Goal: Task Accomplishment & Management: Manage account settings

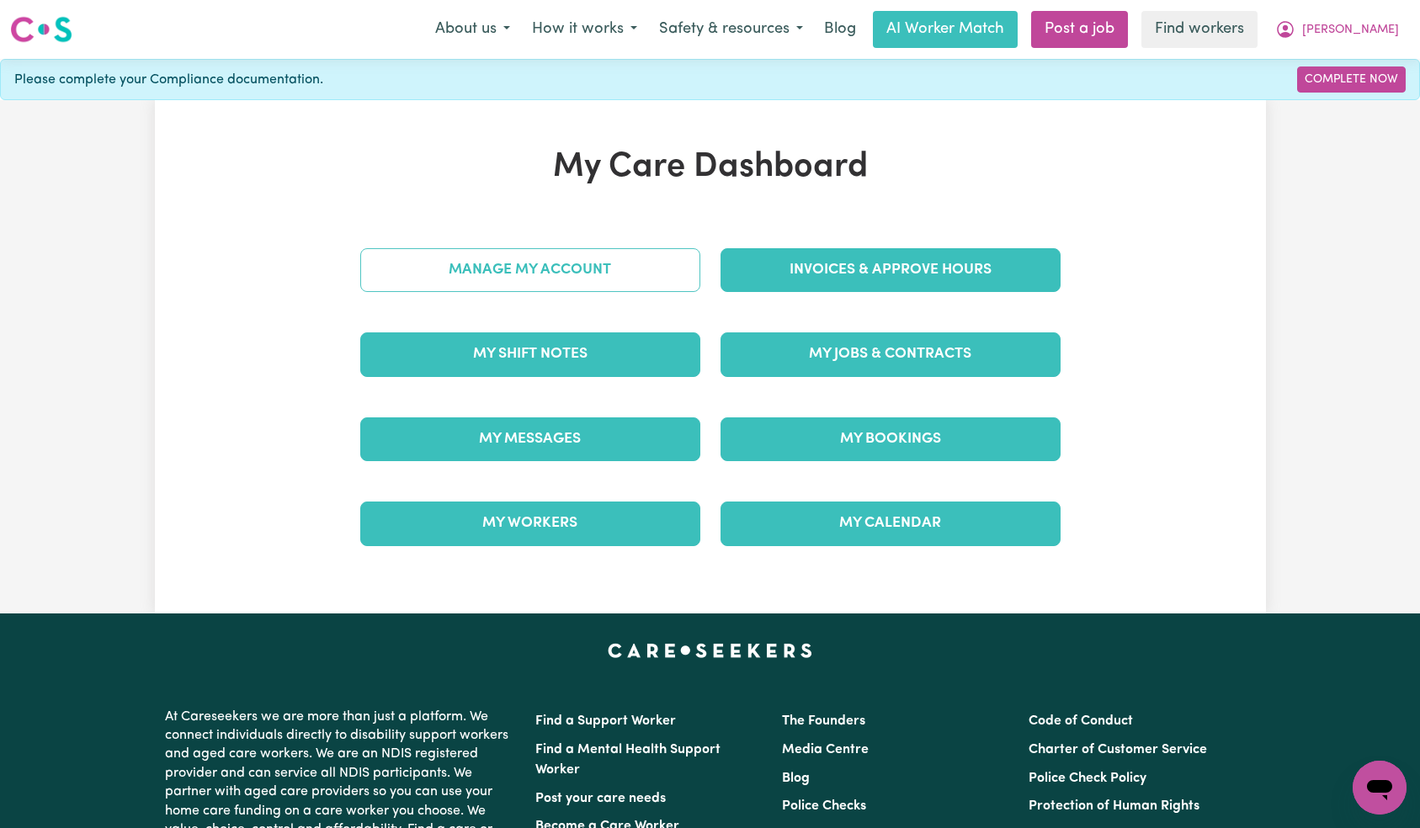
click at [627, 267] on link "Manage My Account" at bounding box center [530, 270] width 340 height 44
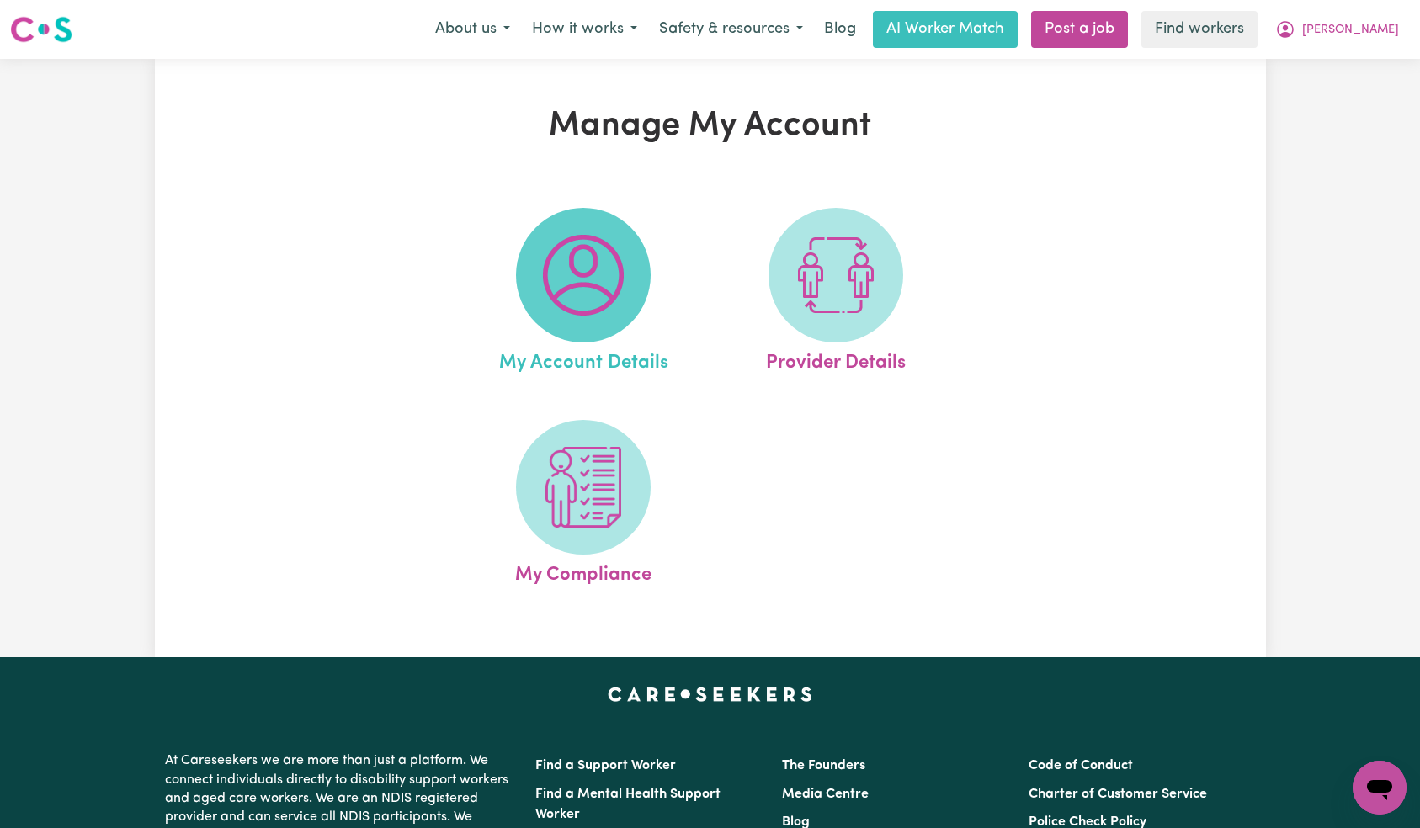
click at [603, 284] on img at bounding box center [583, 275] width 81 height 81
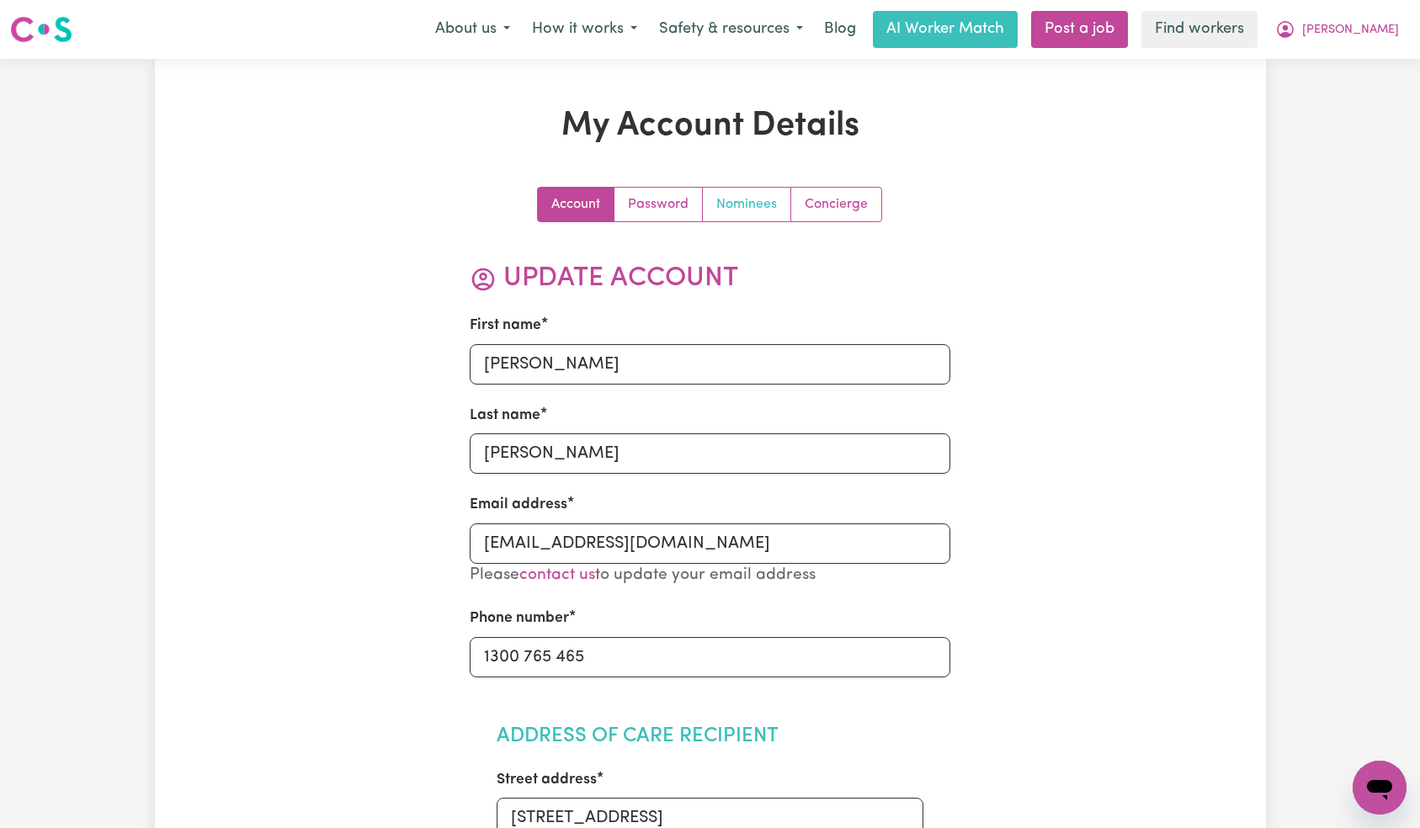
click at [785, 208] on link "Nominees" at bounding box center [747, 205] width 88 height 34
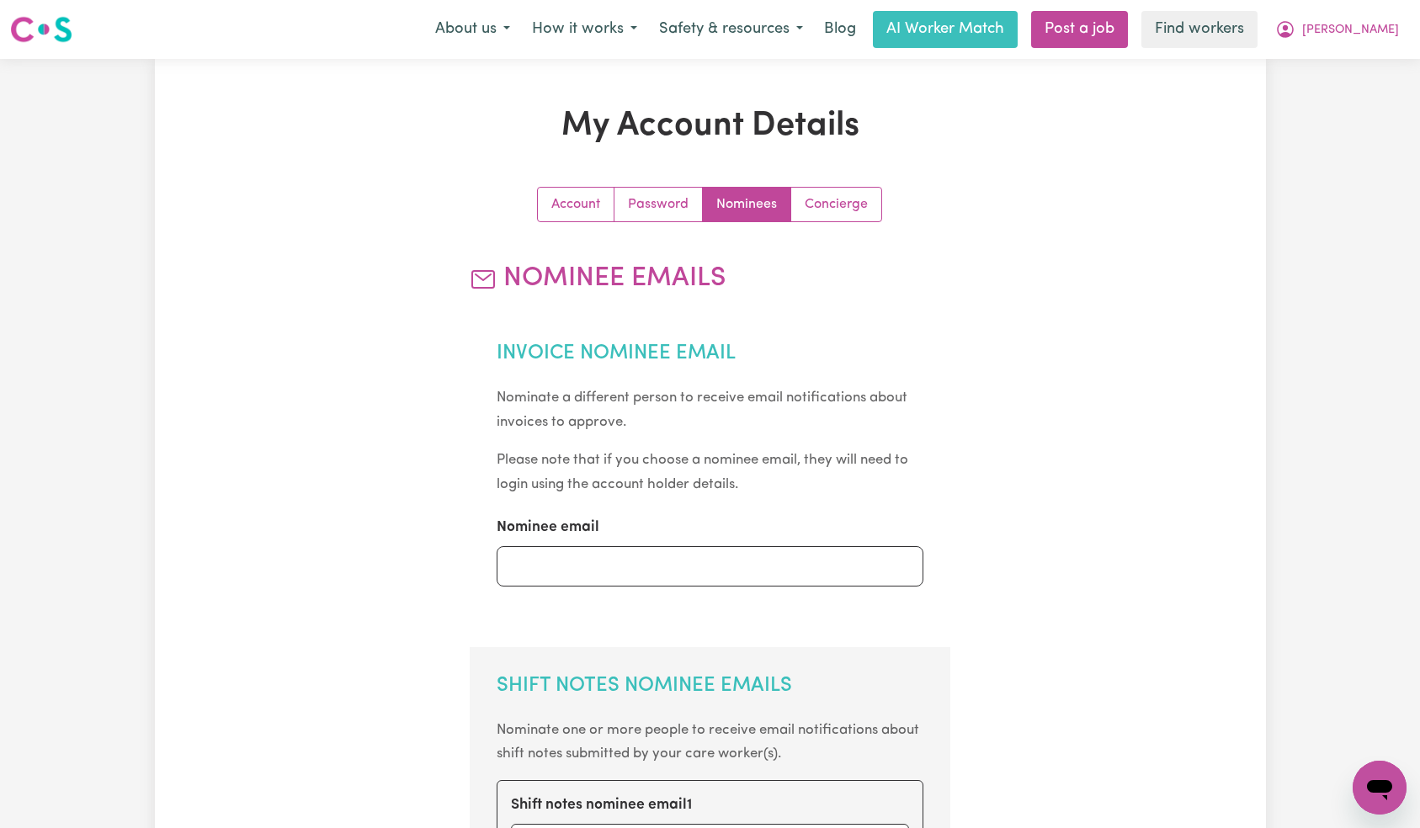
scroll to position [740, 0]
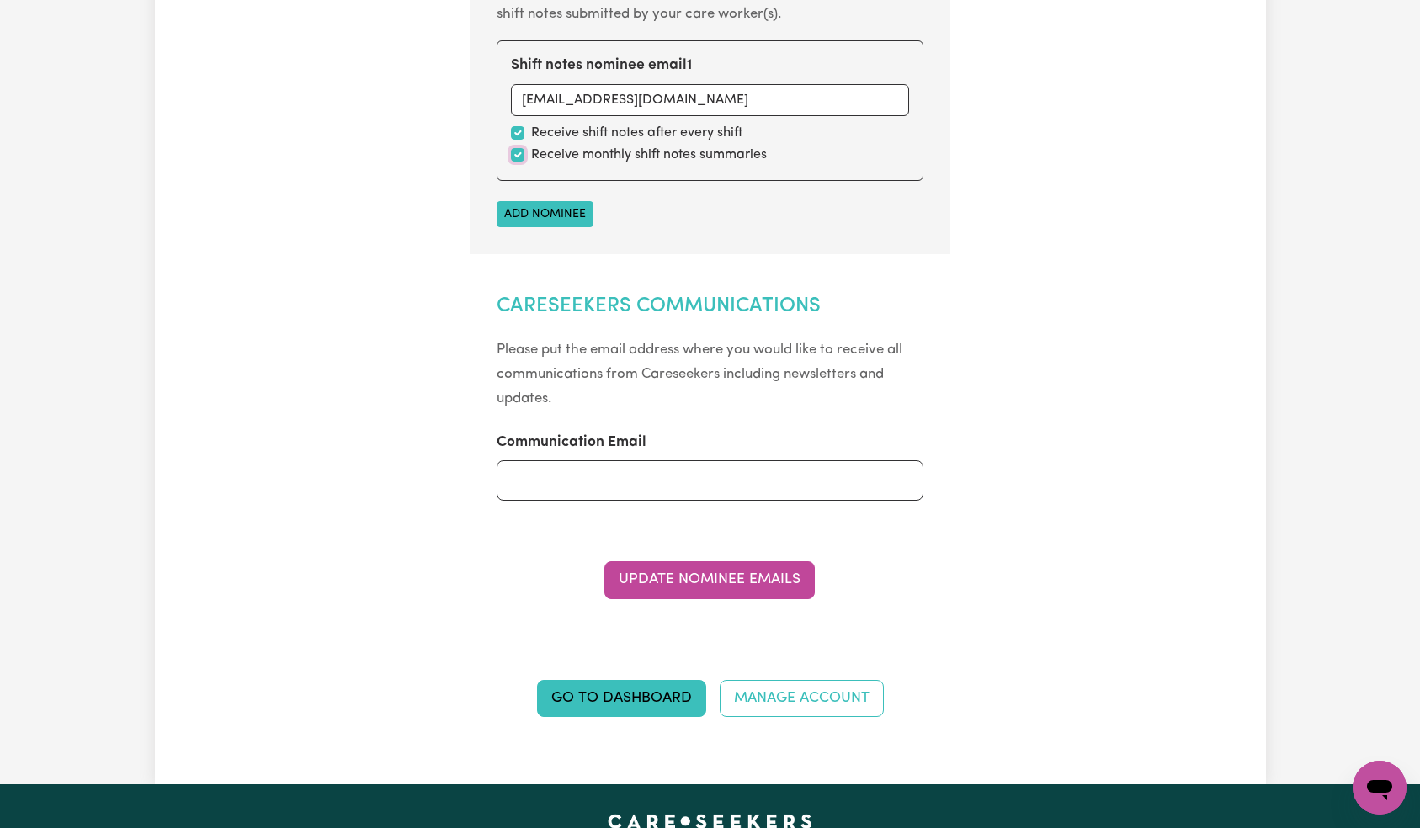
click at [517, 153] on input "checkbox" at bounding box center [517, 154] width 13 height 13
checkbox input "false"
click at [700, 572] on button "Update Nominee Emails" at bounding box center [709, 579] width 210 height 37
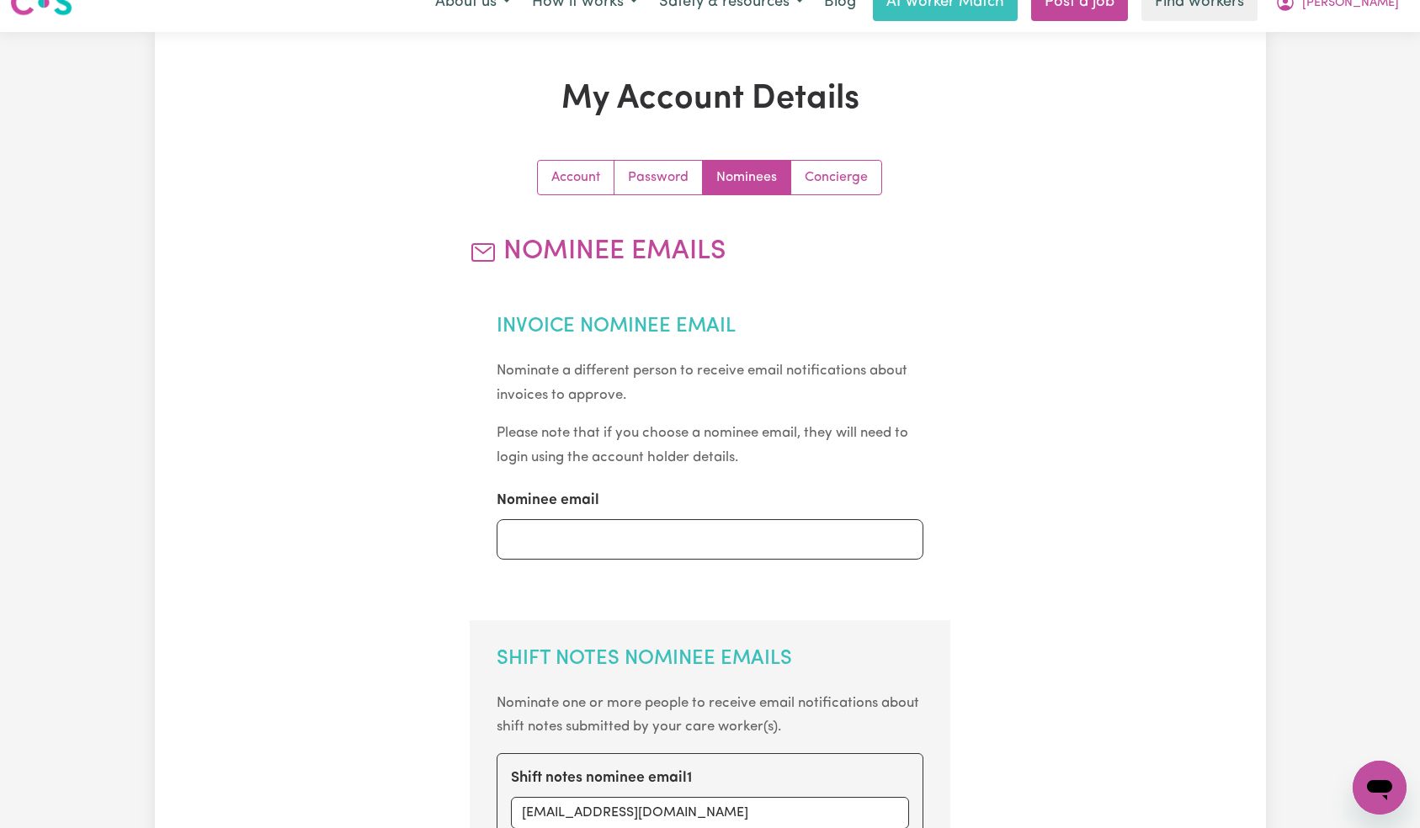
scroll to position [0, 0]
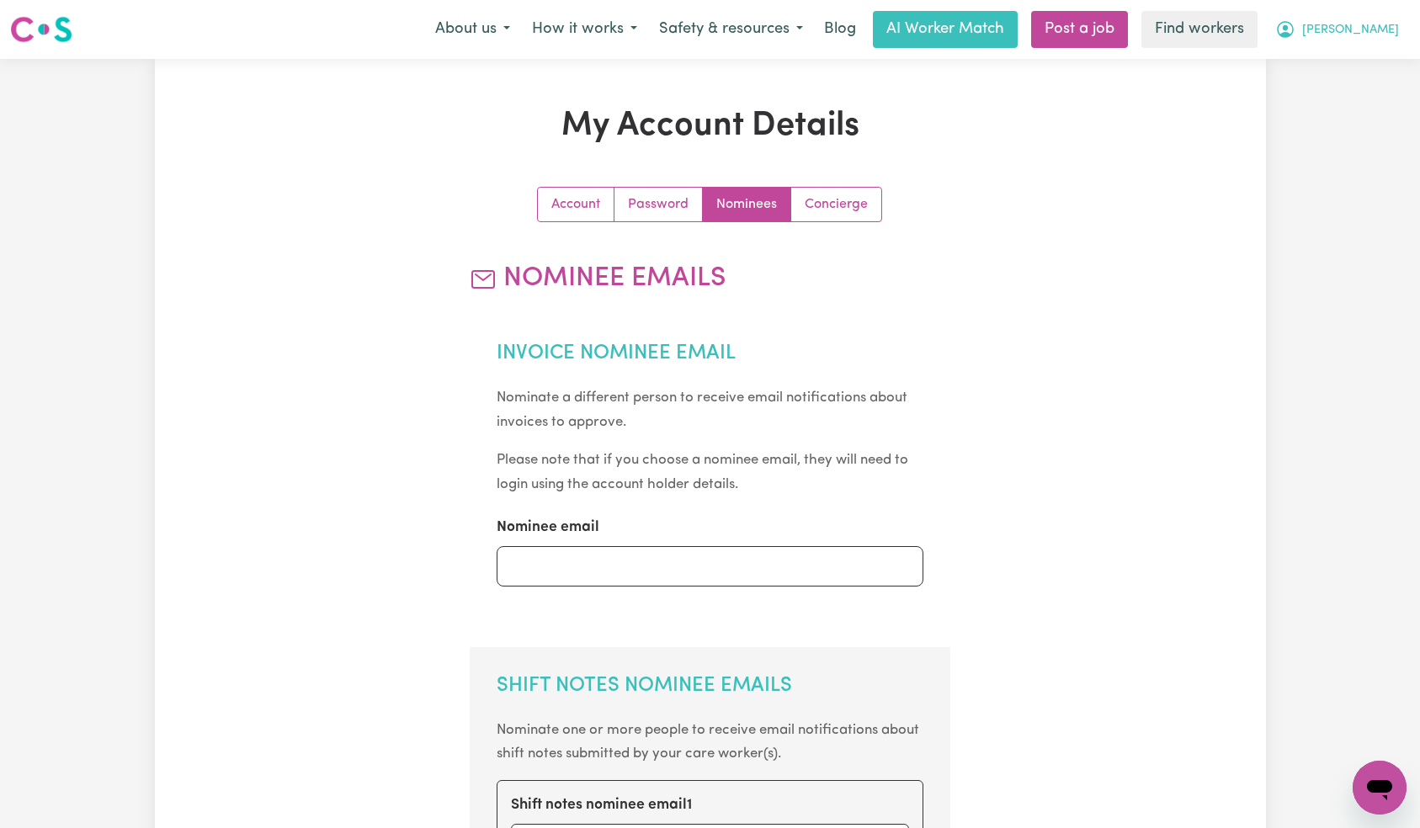
click at [1367, 17] on button "[PERSON_NAME]" at bounding box center [1337, 29] width 146 height 35
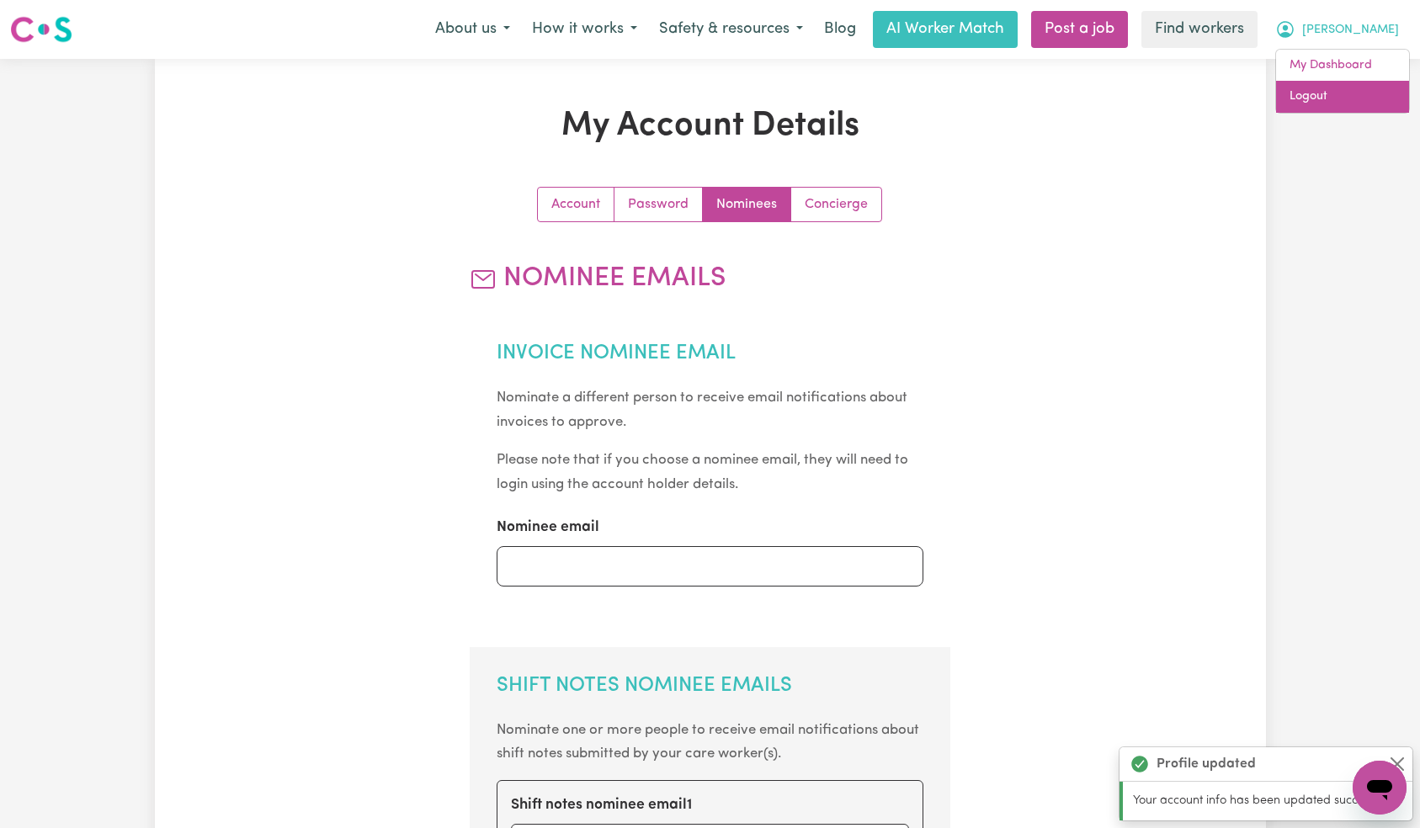
click at [1346, 99] on link "Logout" at bounding box center [1342, 97] width 133 height 32
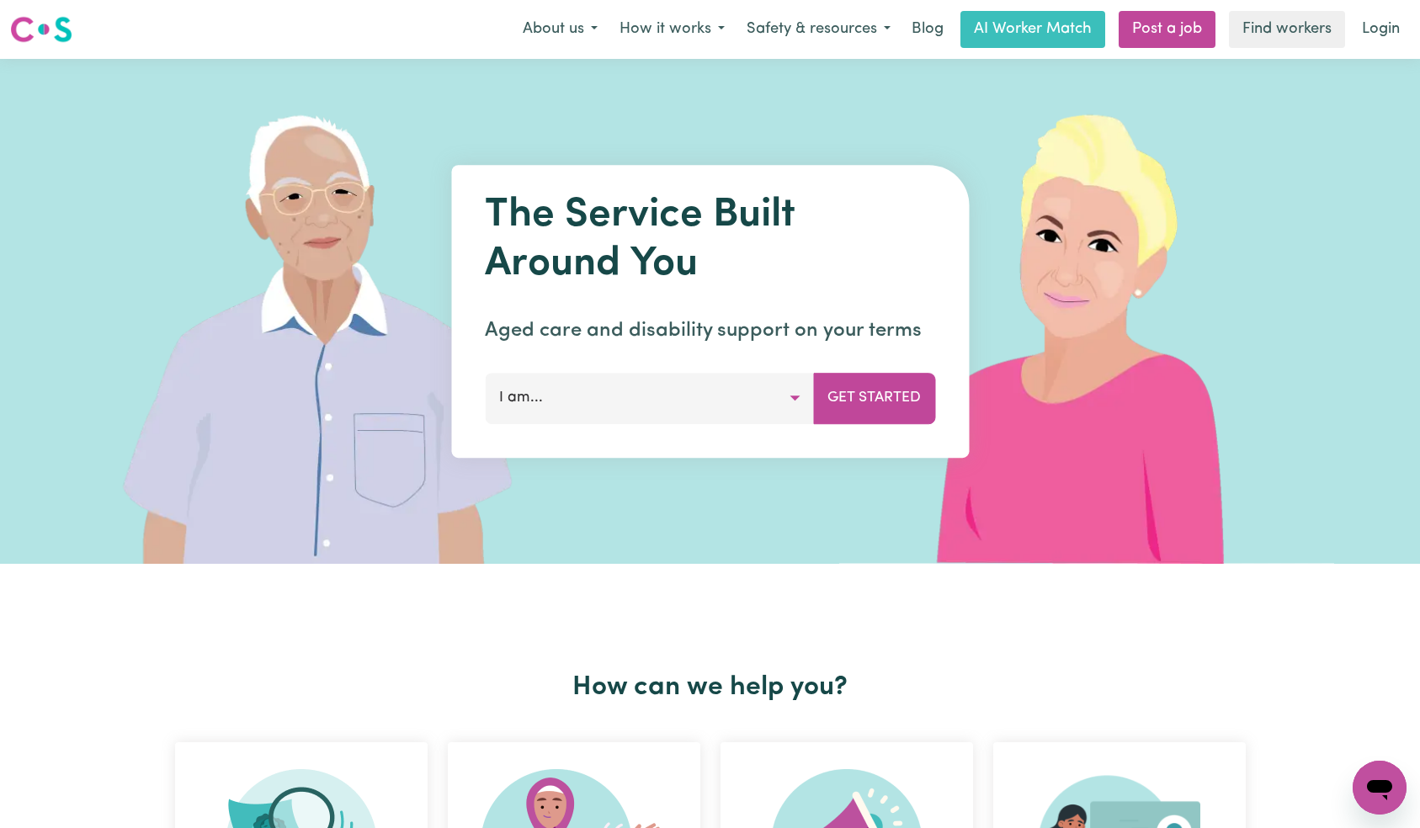
click at [1387, 34] on link "Login" at bounding box center [1381, 29] width 58 height 37
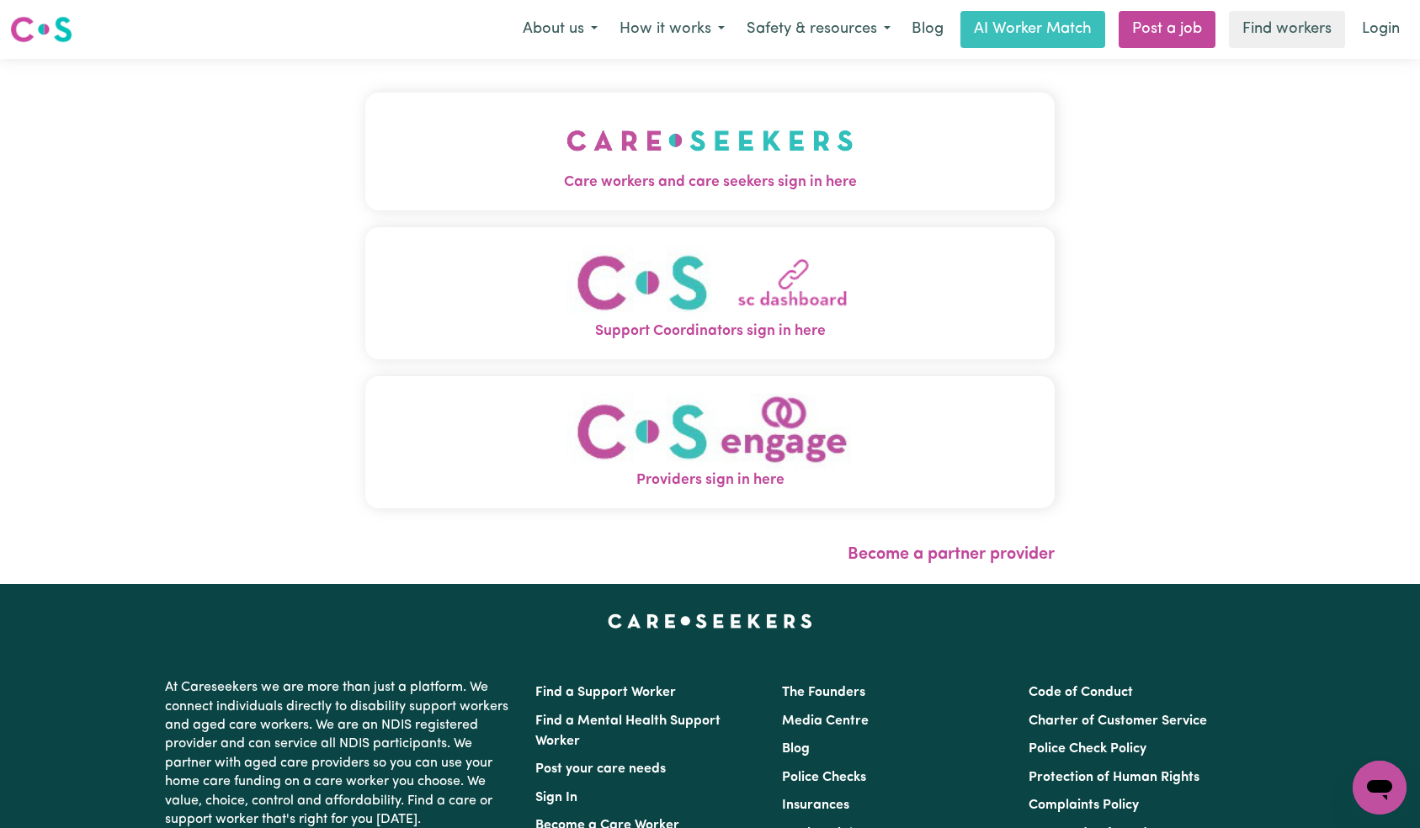
click at [429, 118] on button "Care workers and care seekers sign in here" at bounding box center [710, 152] width 690 height 118
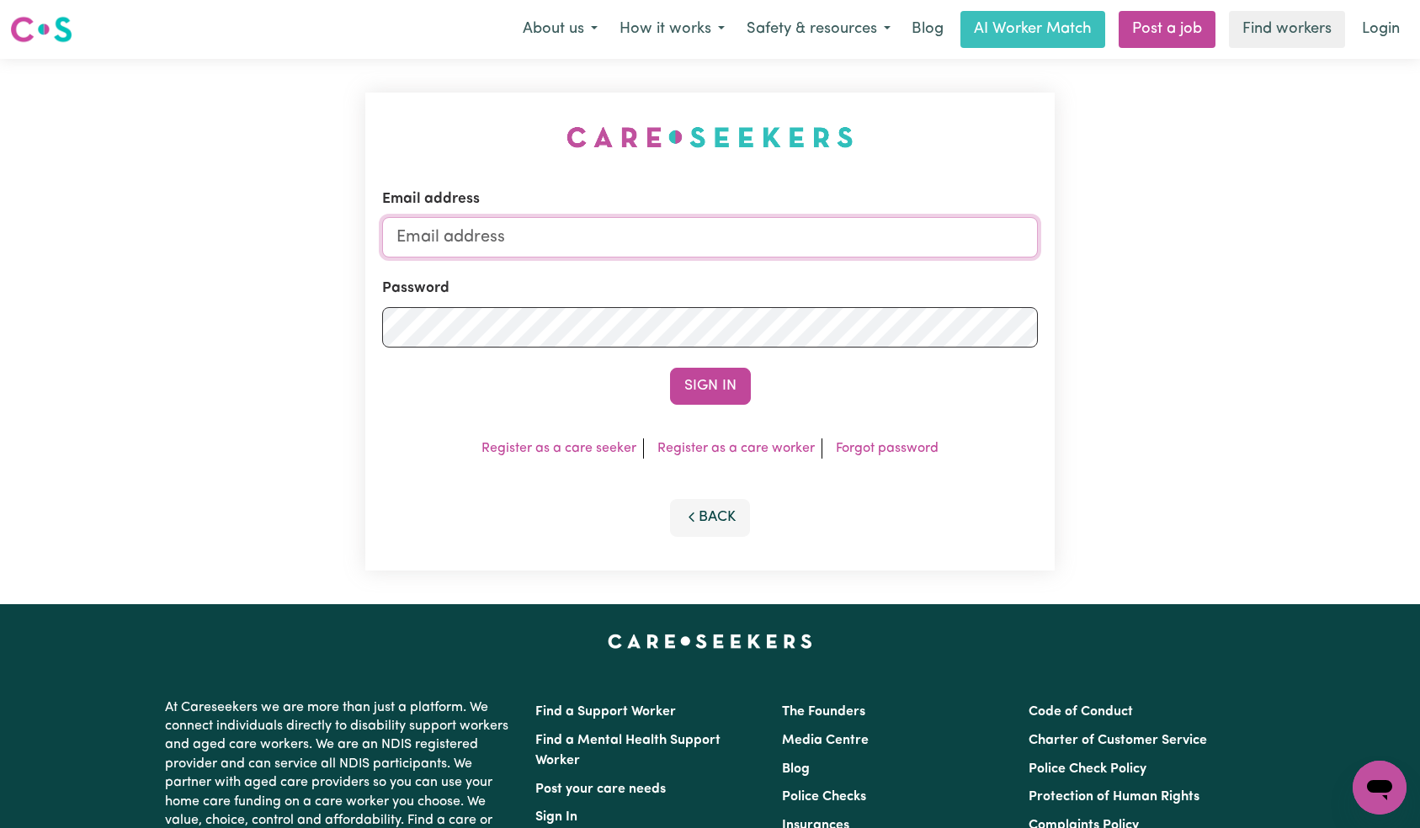
click at [745, 242] on input "Email address" at bounding box center [710, 237] width 657 height 40
paste input "[EMAIL_ADDRESS][DOMAIN_NAME]"
type input "[EMAIL_ADDRESS][DOMAIN_NAME]"
click at [711, 386] on button "Sign In" at bounding box center [710, 386] width 81 height 37
